Goal: Task Accomplishment & Management: Manage account settings

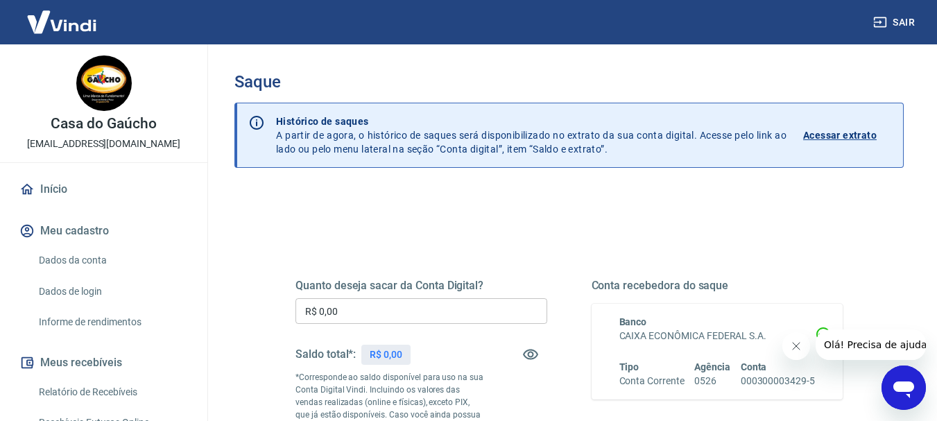
click at [416, 350] on div "Saldo total*: R$ 0,00" at bounding box center [421, 354] width 252 height 33
